Goal: Navigation & Orientation: Understand site structure

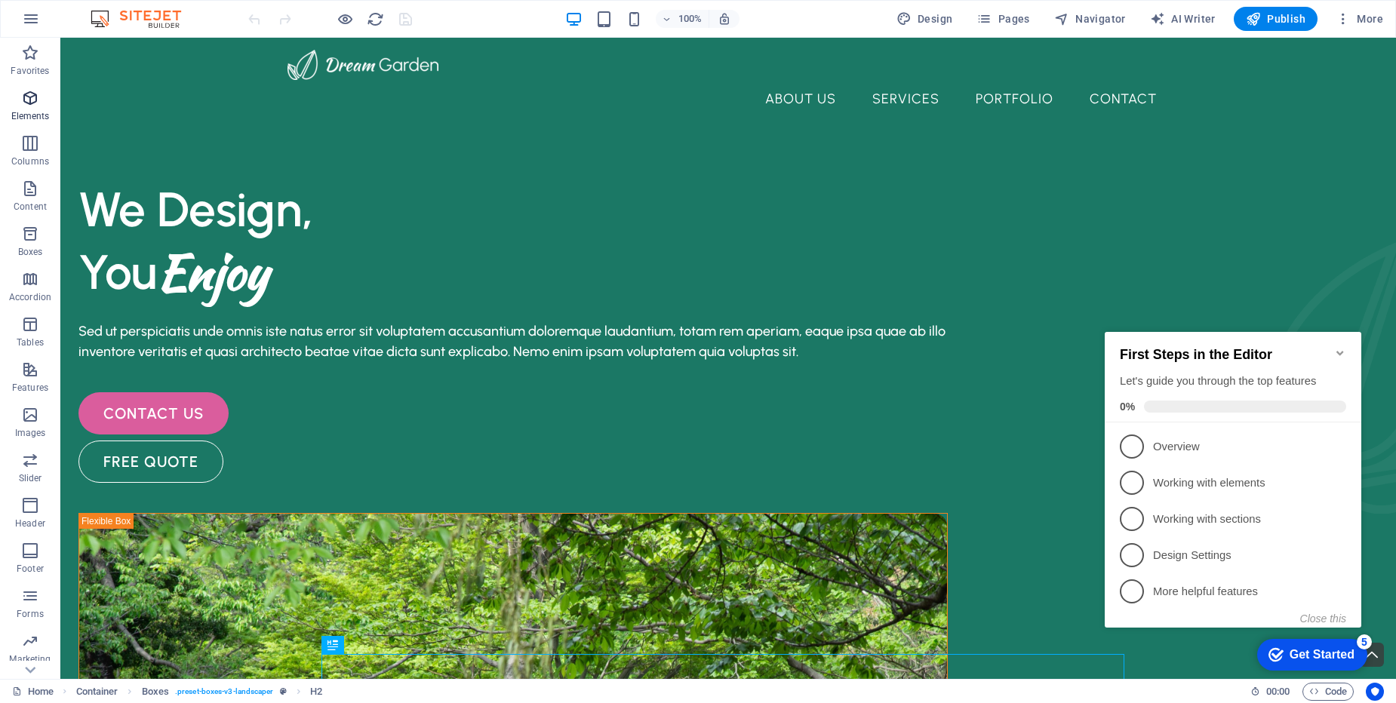
click at [27, 104] on icon "button" at bounding box center [30, 98] width 18 height 18
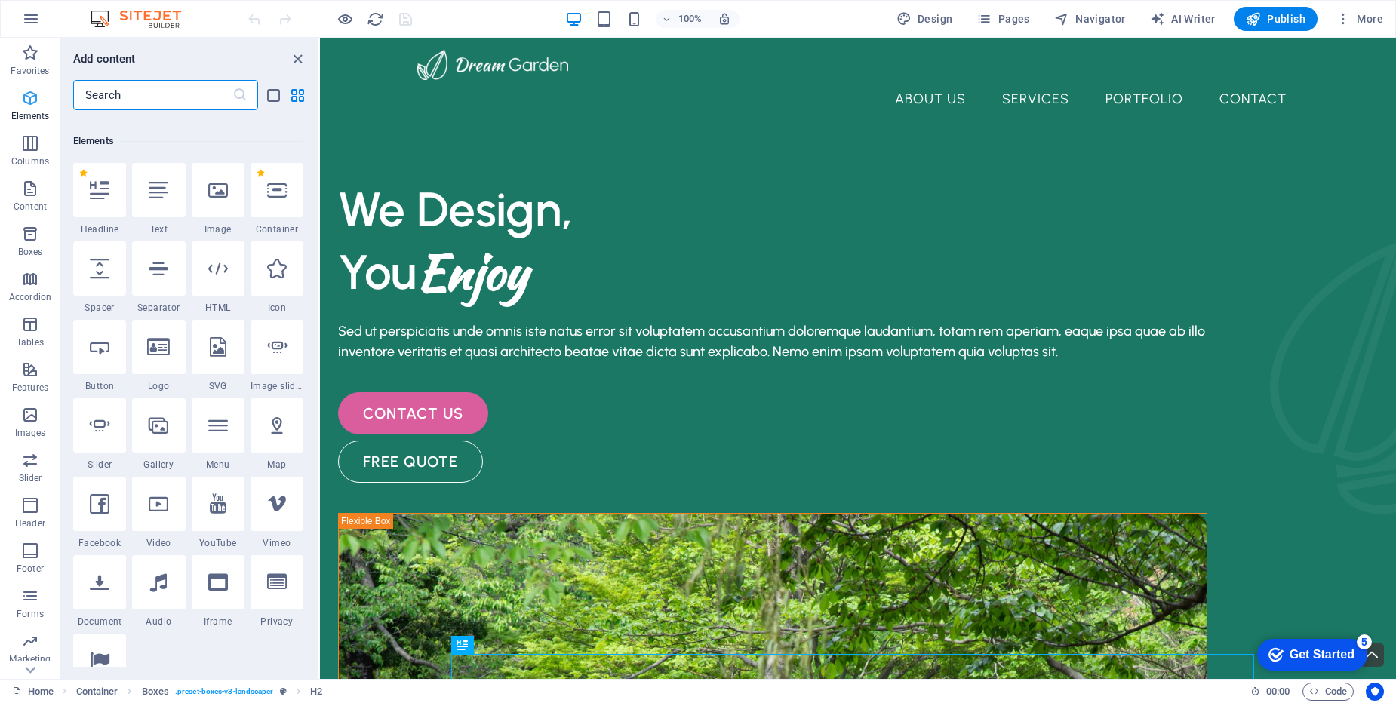
scroll to position [161, 0]
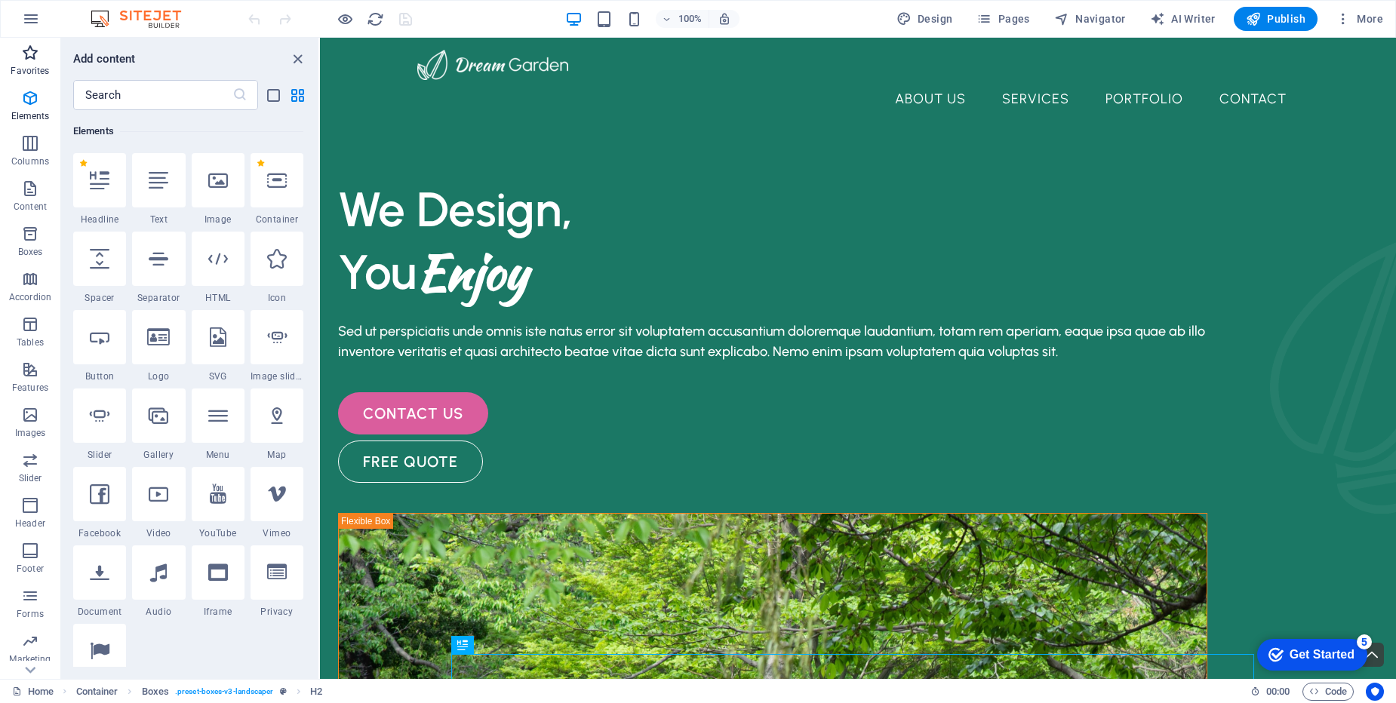
click at [28, 66] on p "Favorites" at bounding box center [30, 71] width 38 height 12
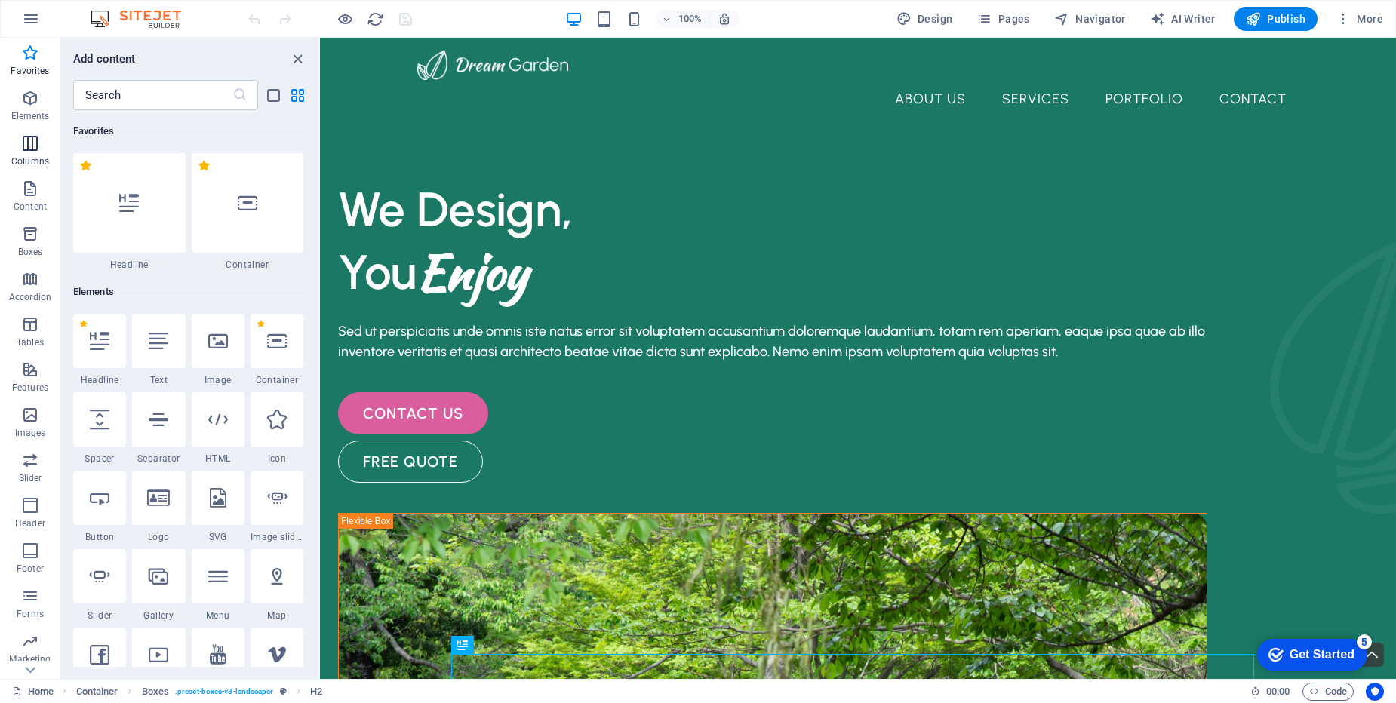
scroll to position [0, 0]
click at [32, 156] on p "Columns" at bounding box center [30, 161] width 38 height 12
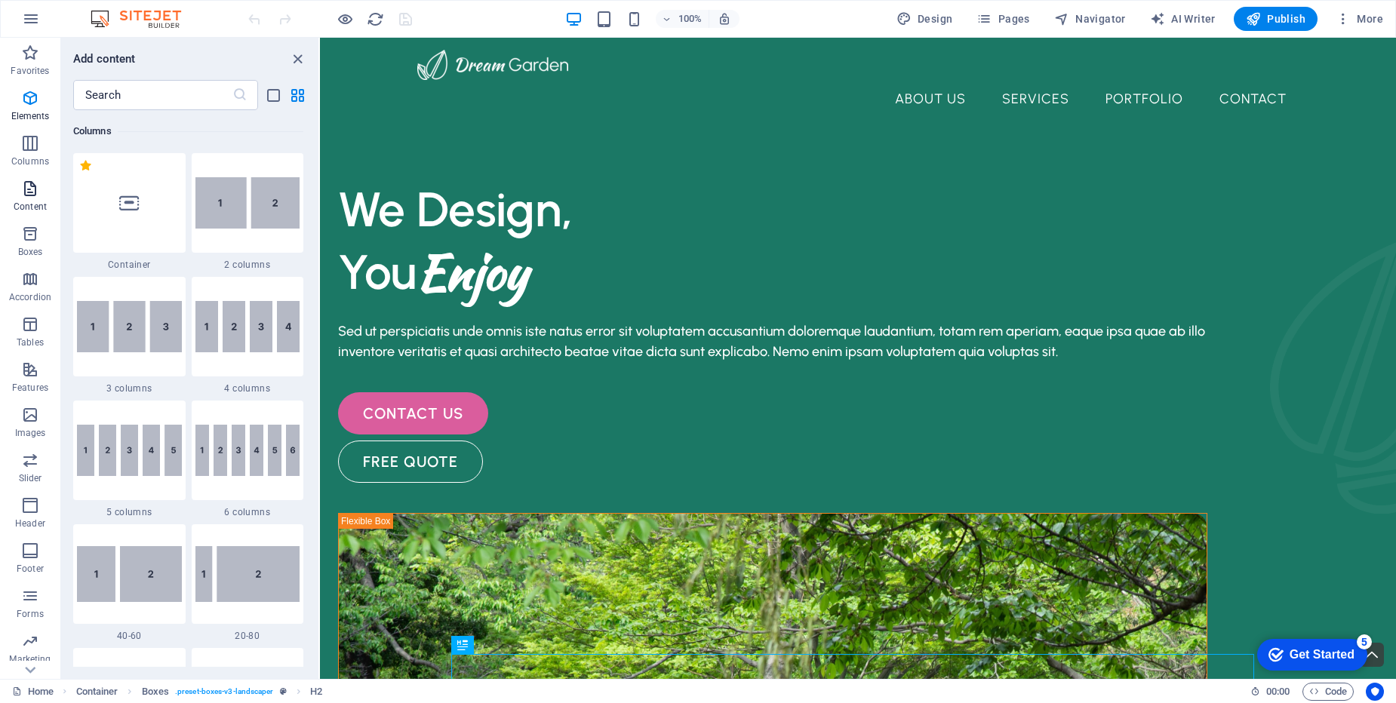
click at [29, 204] on p "Content" at bounding box center [30, 207] width 33 height 12
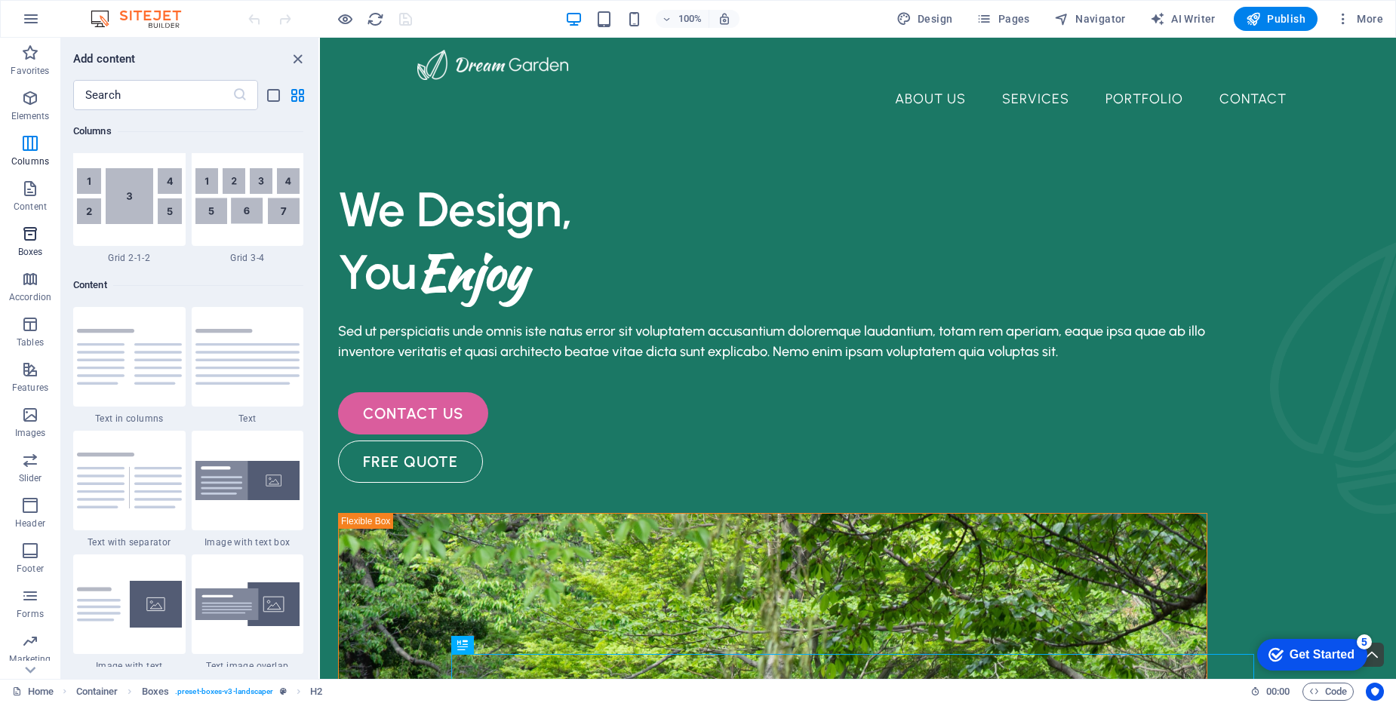
scroll to position [2640, 0]
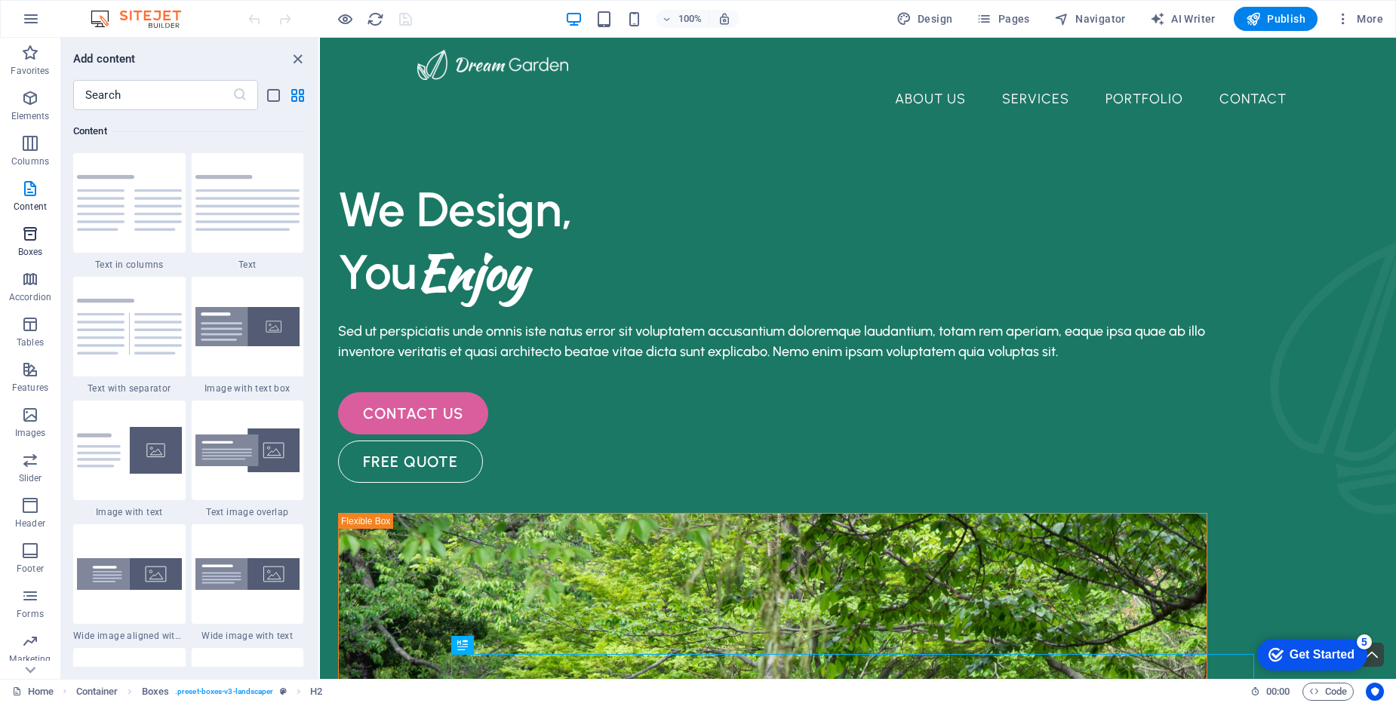
click at [27, 250] on p "Boxes" at bounding box center [30, 252] width 25 height 12
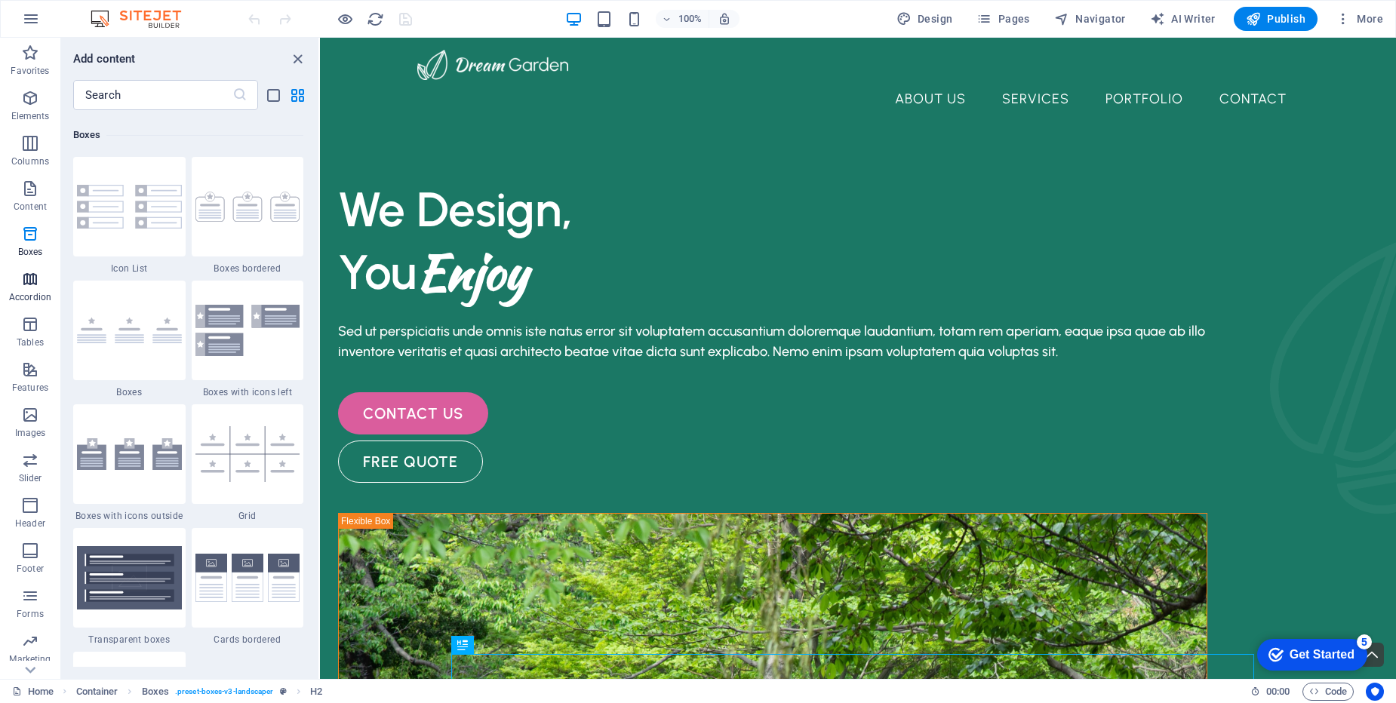
scroll to position [4161, 0]
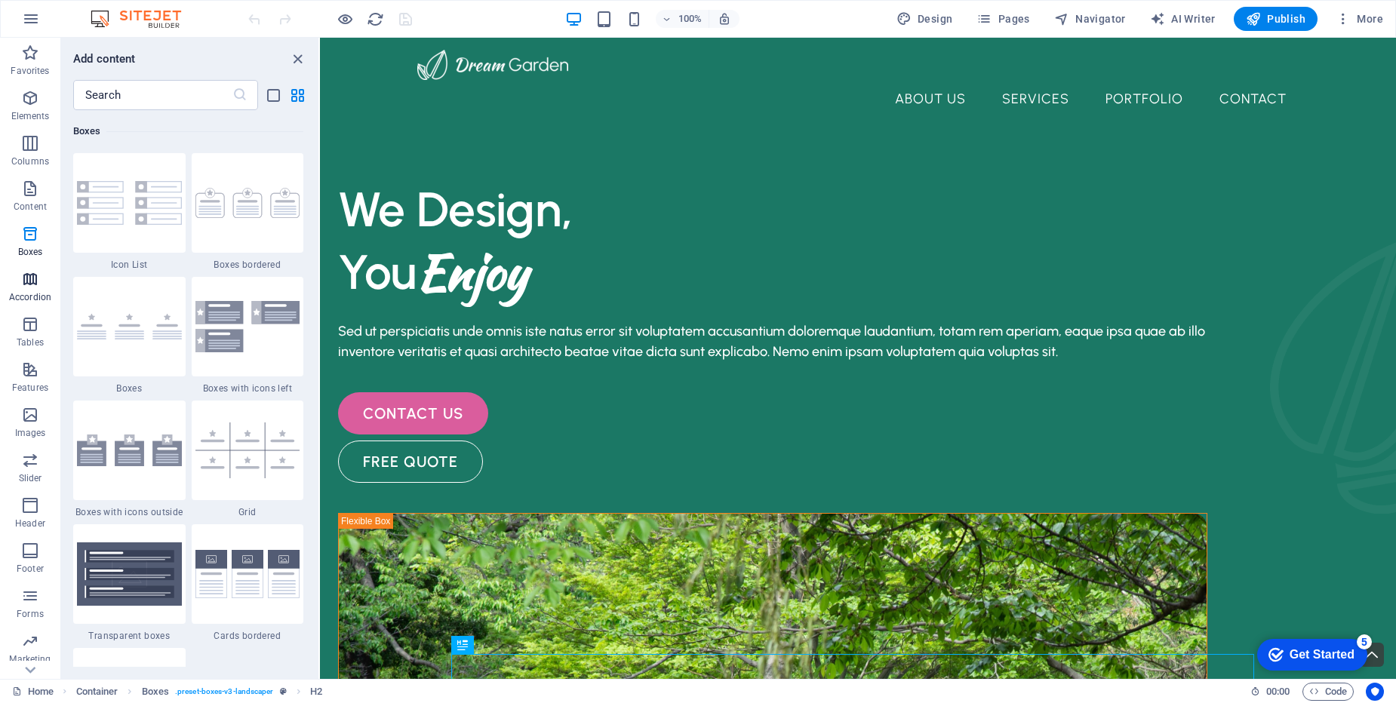
click at [26, 288] on span "Accordion" at bounding box center [30, 288] width 60 height 36
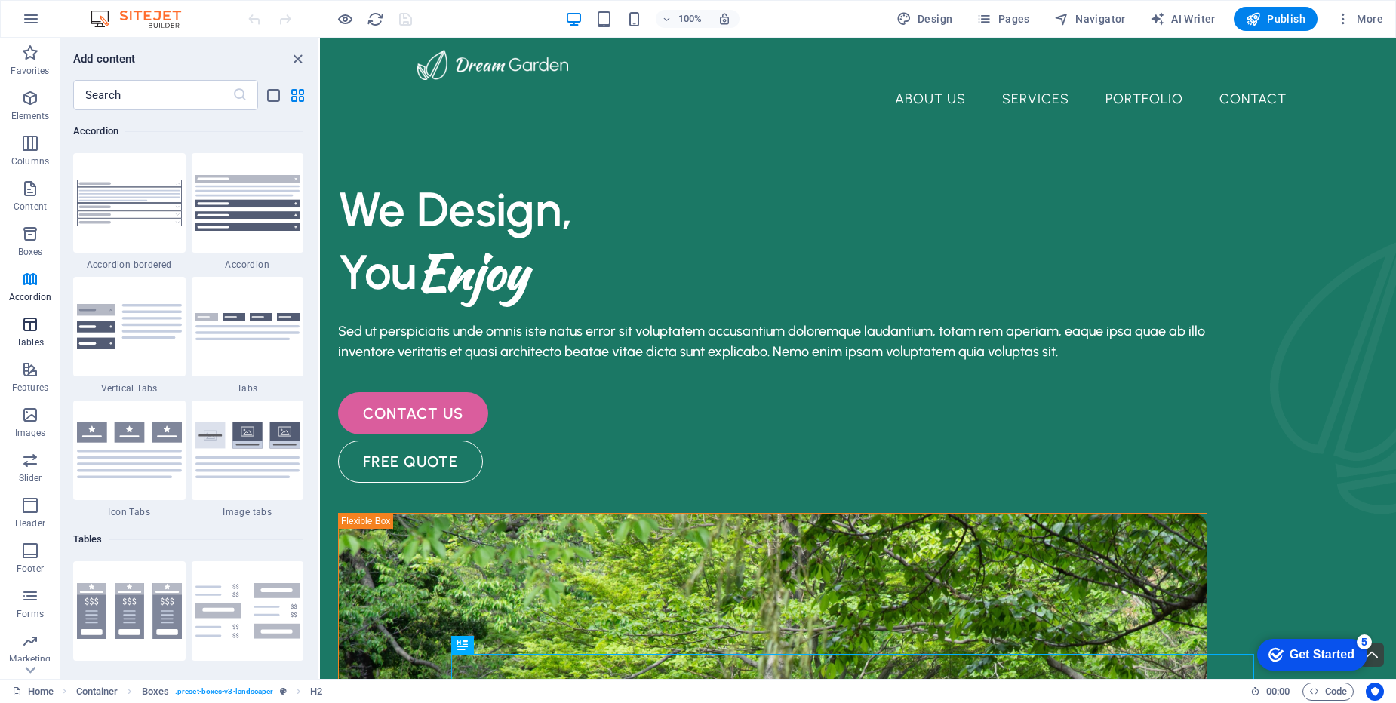
click at [28, 327] on icon "button" at bounding box center [30, 324] width 18 height 18
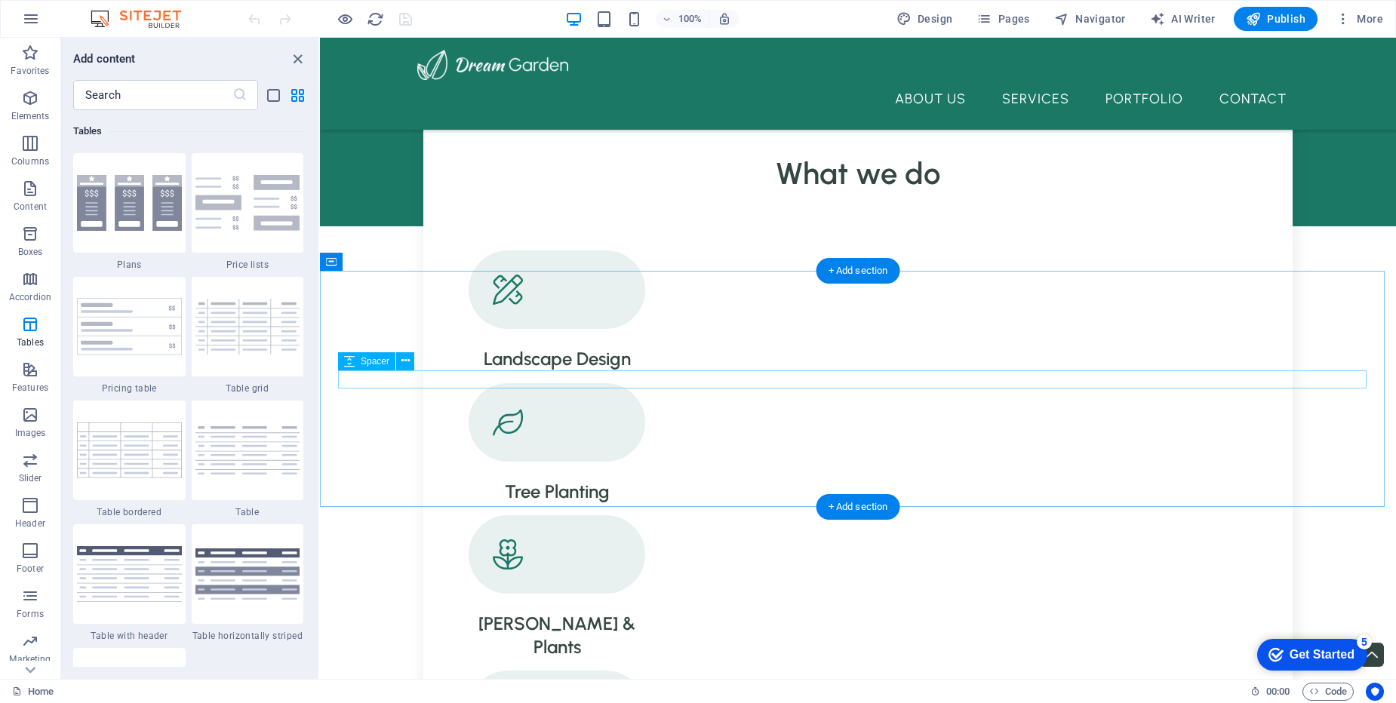
scroll to position [1720, 0]
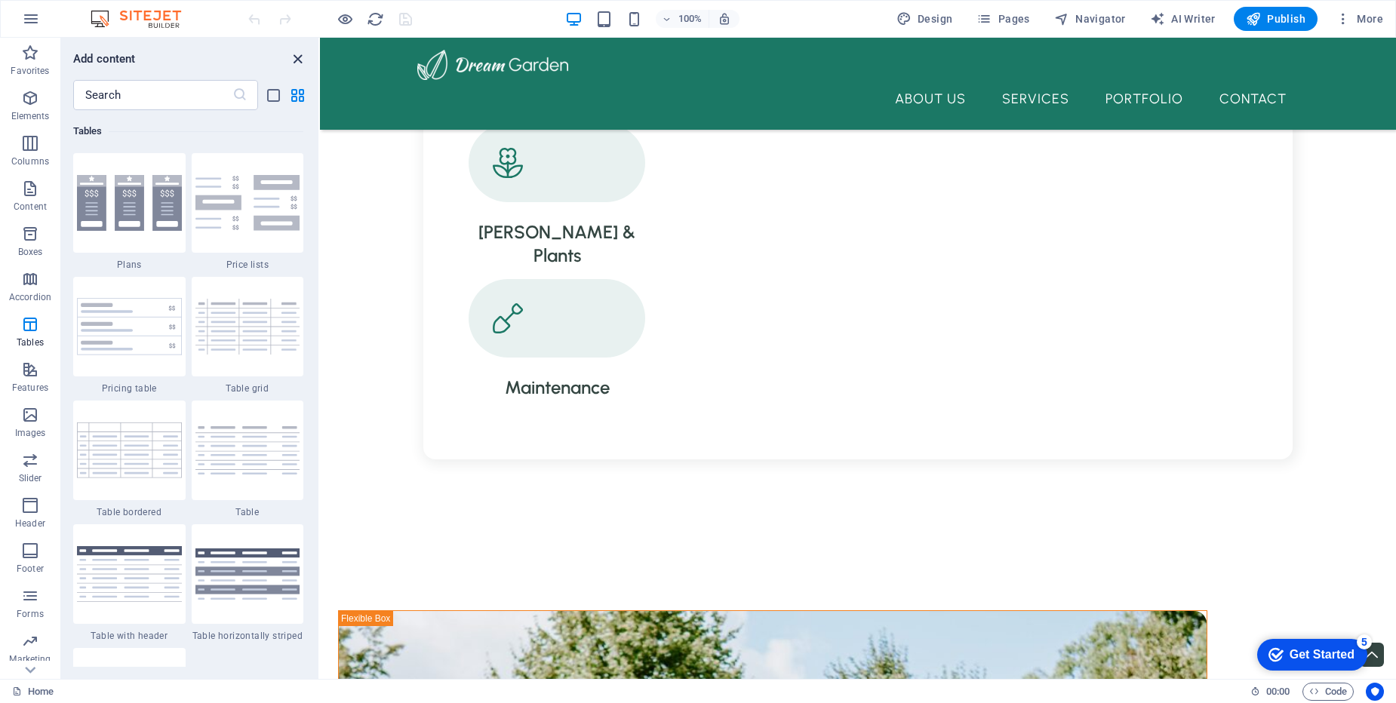
click at [293, 55] on icon "close panel" at bounding box center [297, 59] width 17 height 17
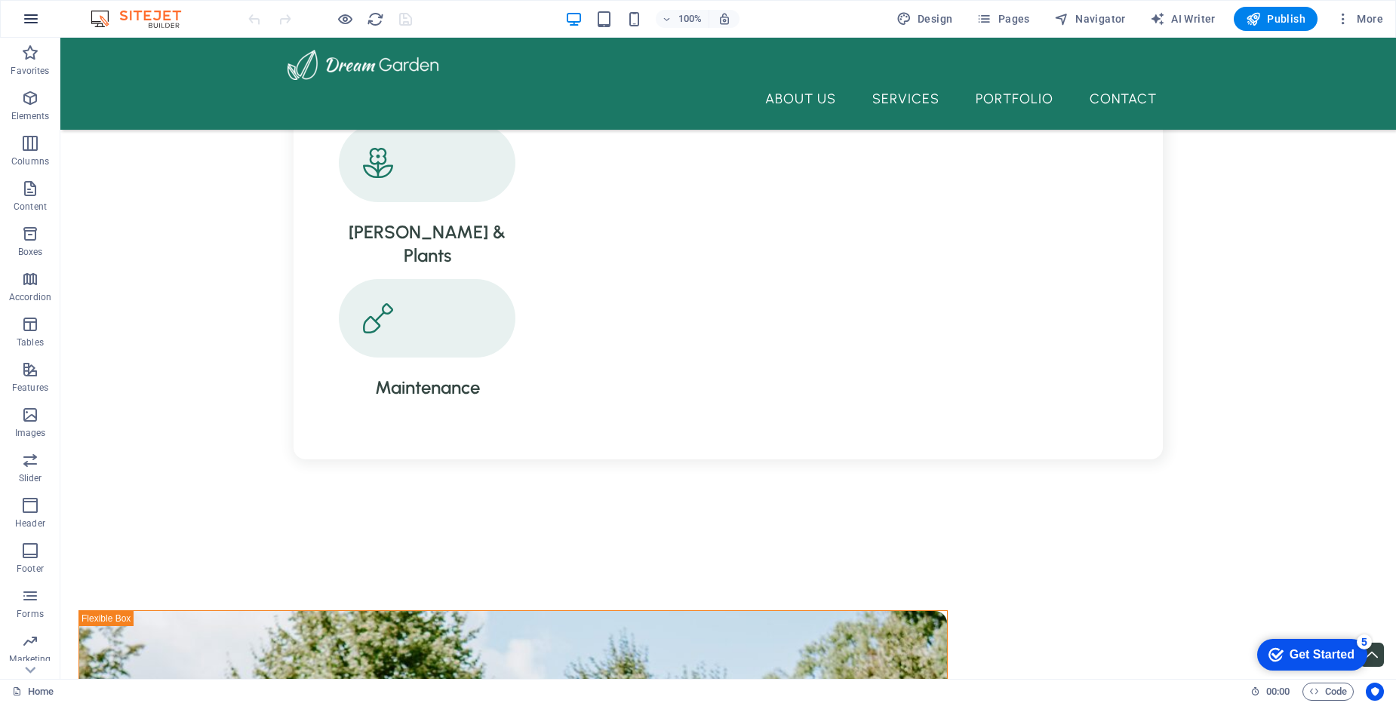
click at [31, 17] on icon "button" at bounding box center [31, 19] width 18 height 18
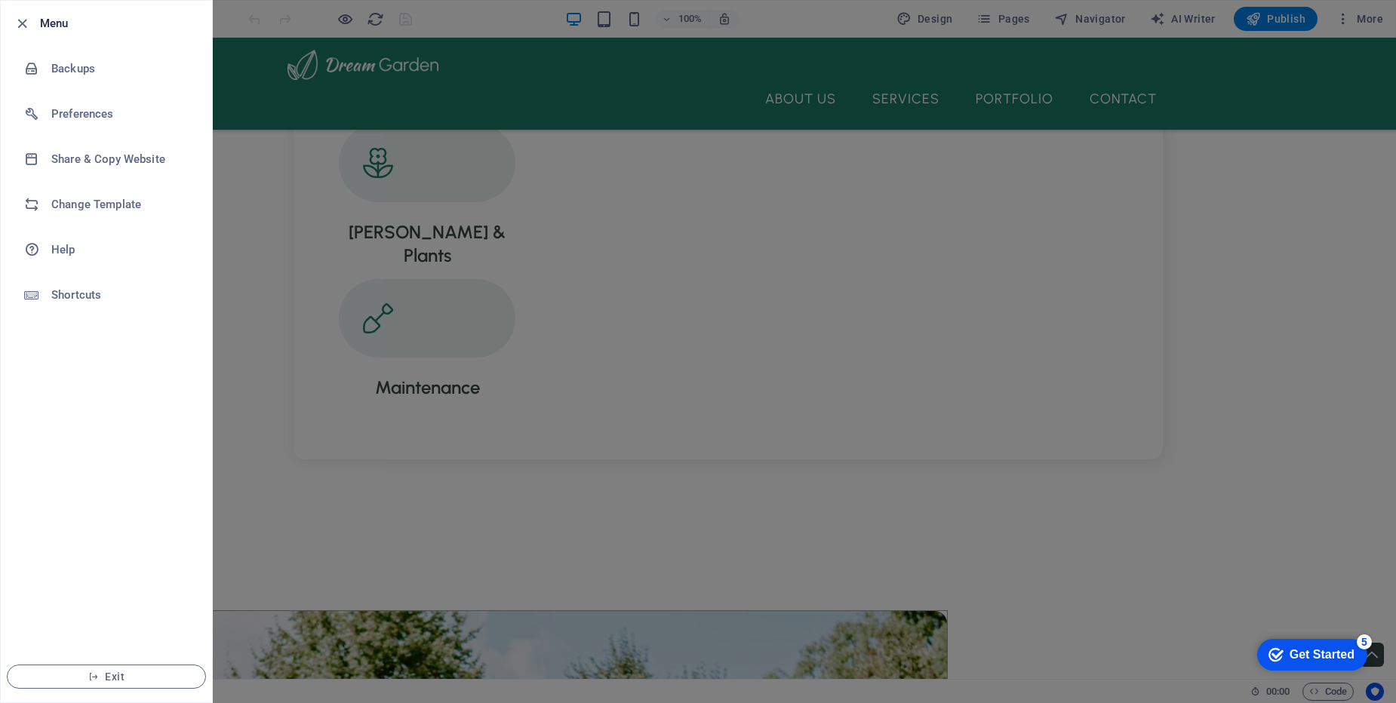
click at [557, 117] on div at bounding box center [698, 351] width 1396 height 703
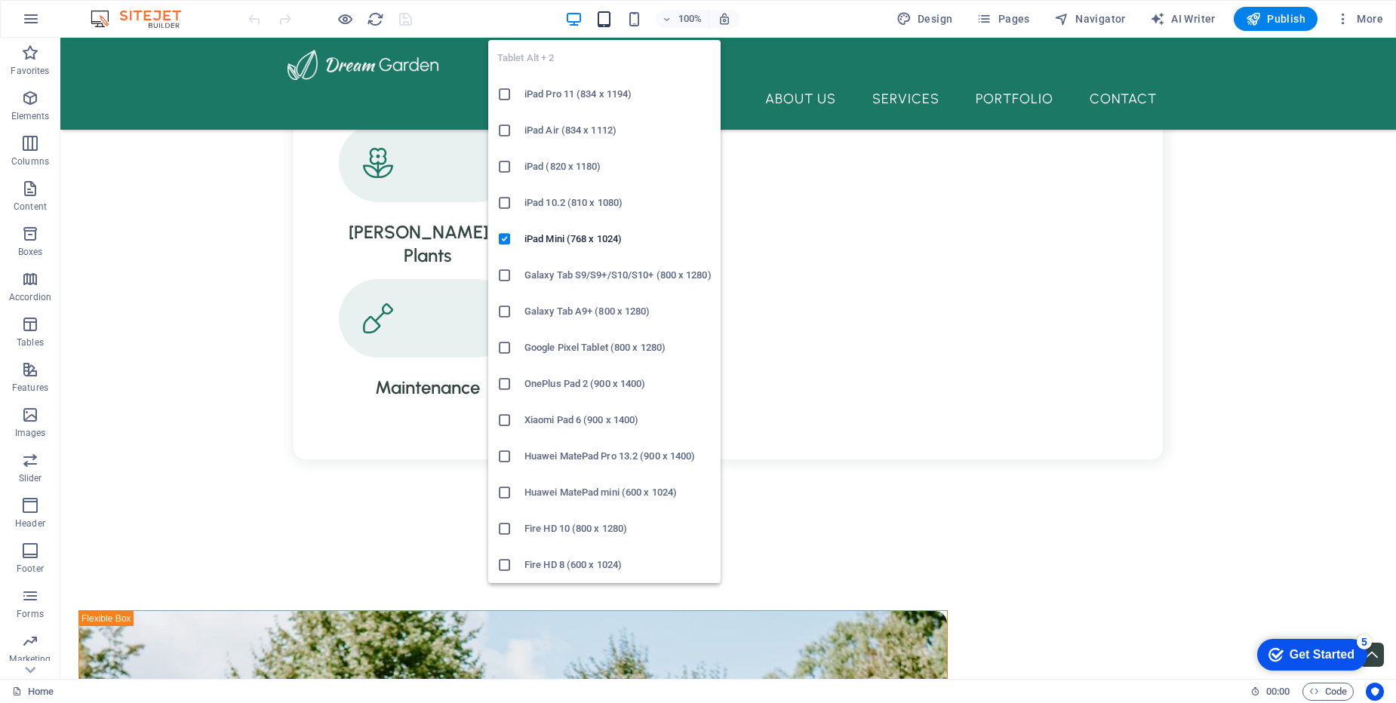
click at [609, 21] on icon "button" at bounding box center [603, 19] width 17 height 17
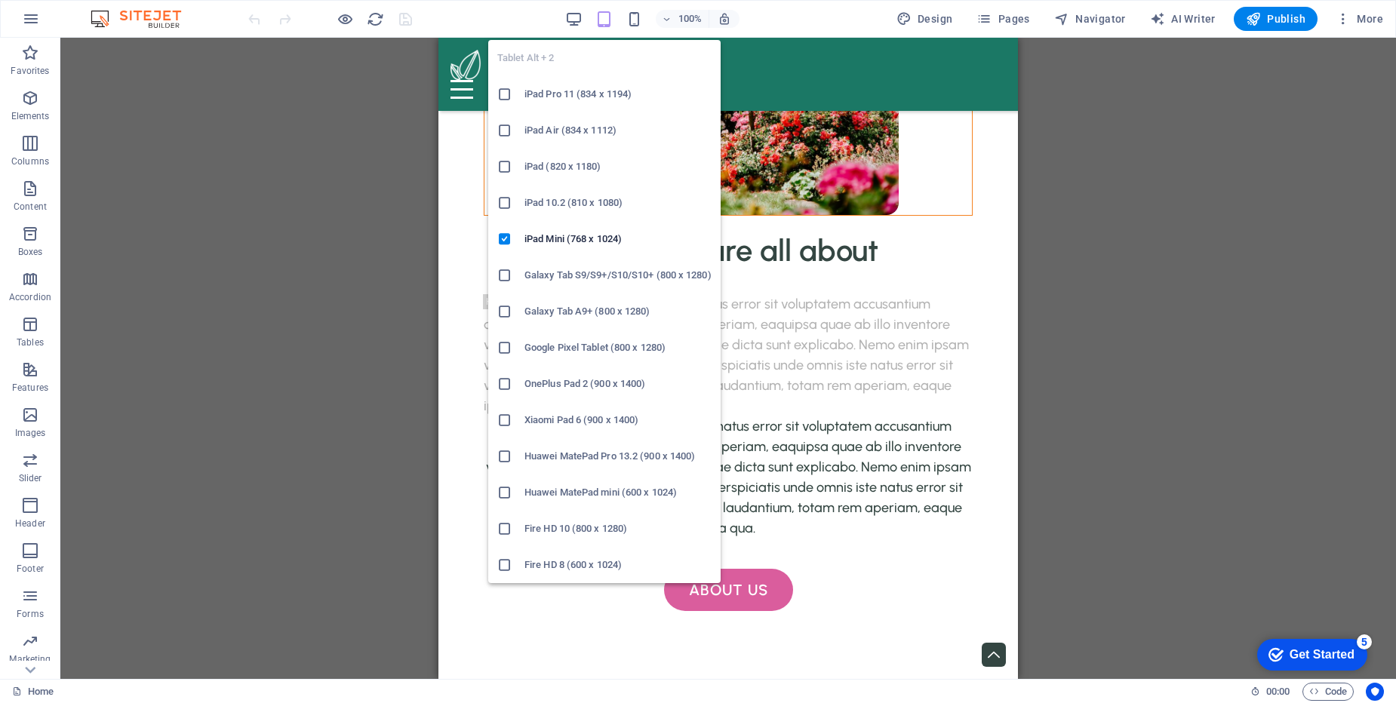
scroll to position [1713, 0]
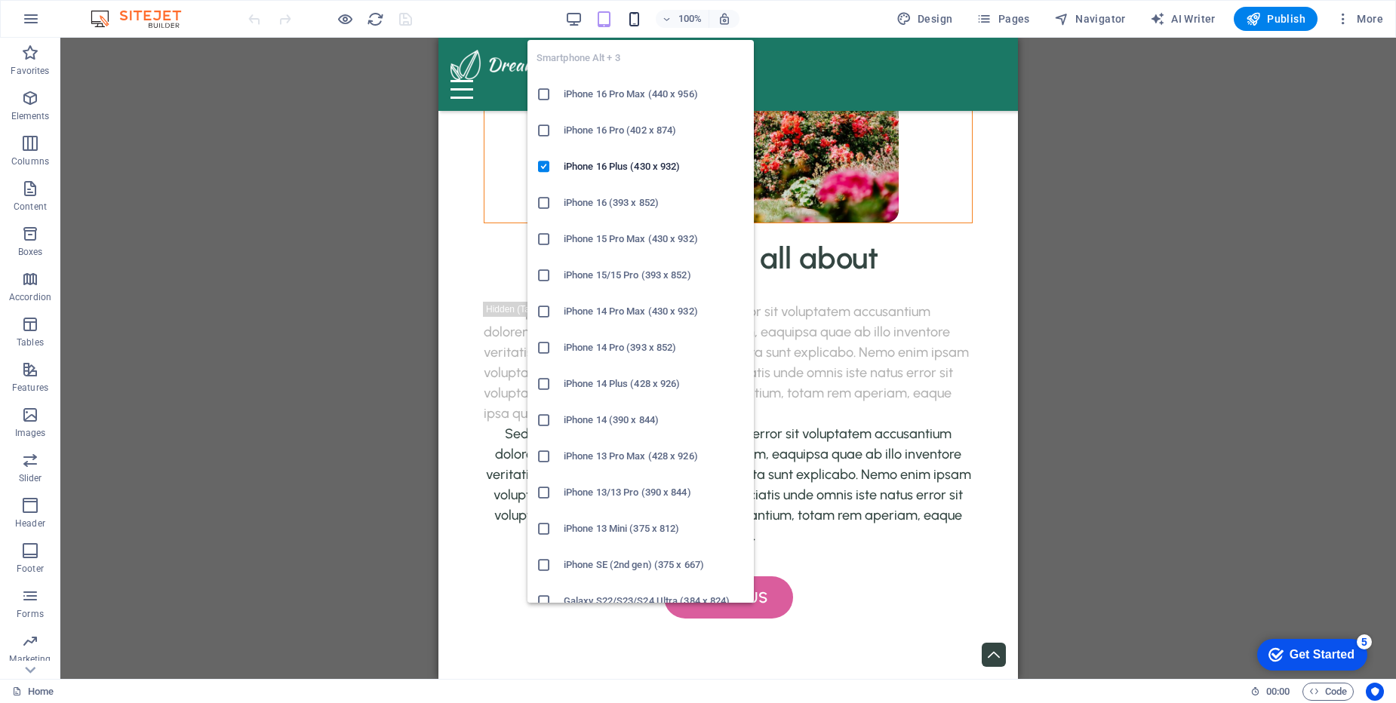
click at [634, 21] on icon "button" at bounding box center [633, 19] width 17 height 17
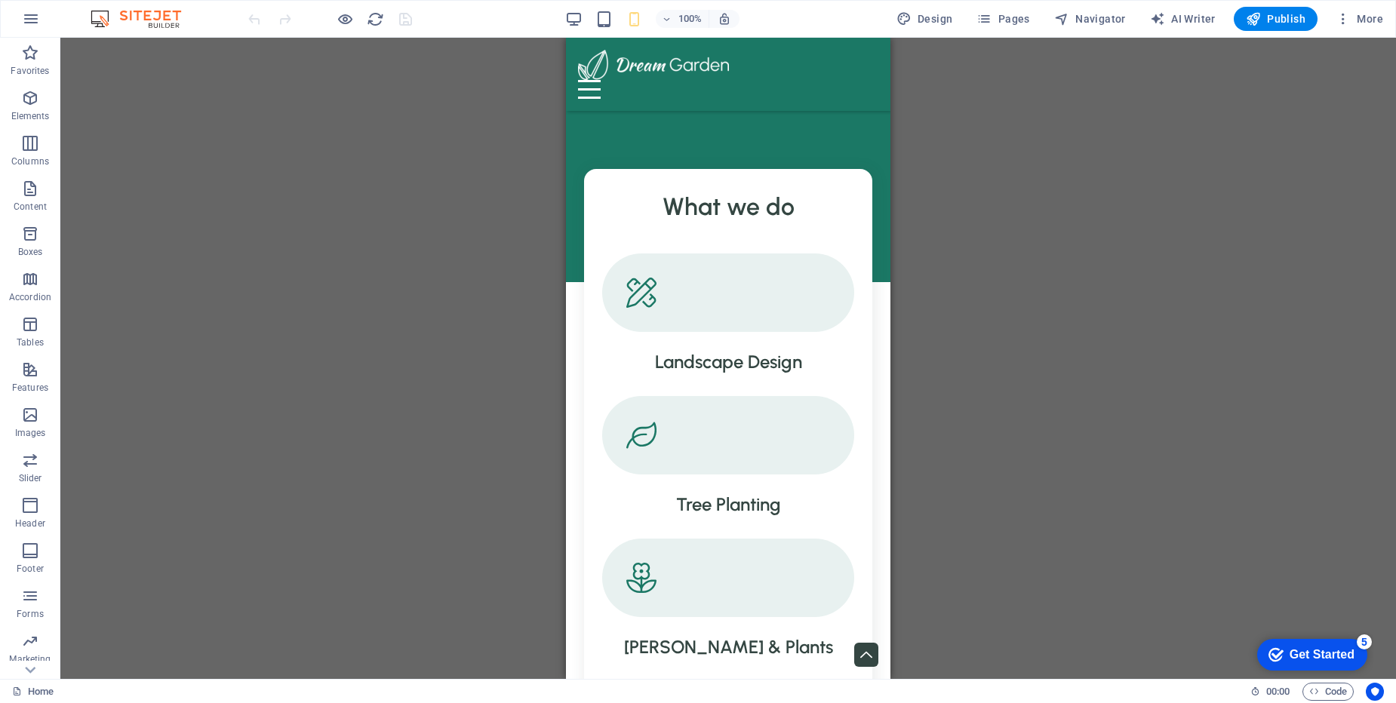
scroll to position [296, 0]
